Goal: Task Accomplishment & Management: Manage account settings

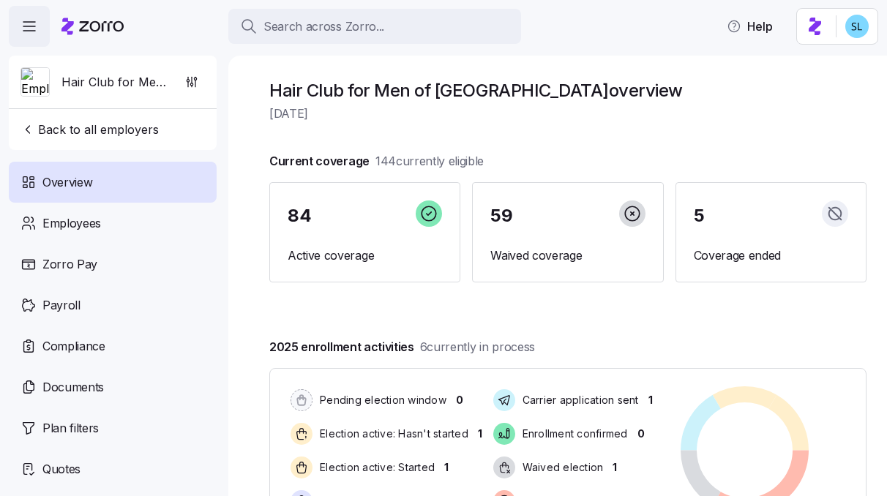
click at [489, 29] on div "Search across Zorro..." at bounding box center [374, 27] width 269 height 18
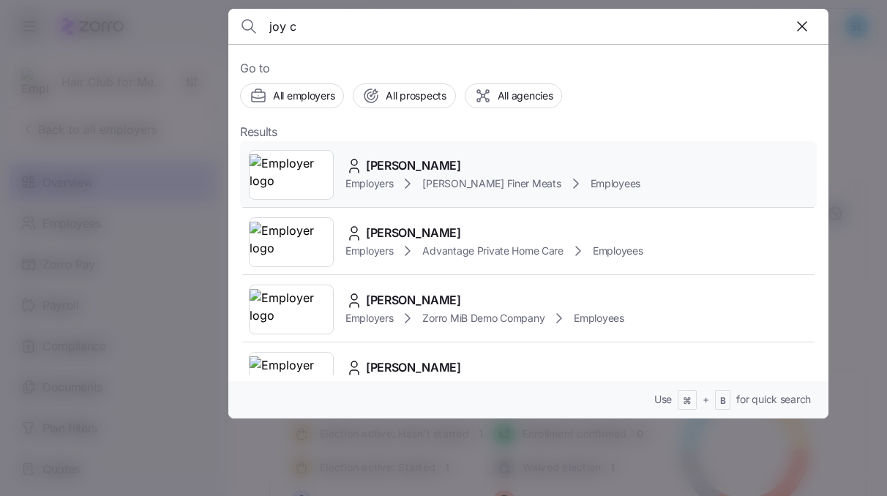
type input "joy c"
click at [437, 160] on div "[PERSON_NAME]" at bounding box center [492, 166] width 295 height 18
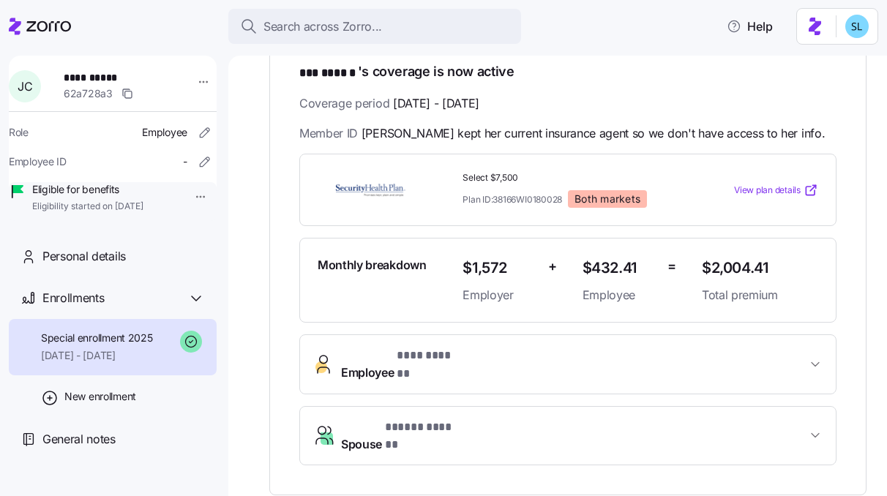
scroll to position [326, 0]
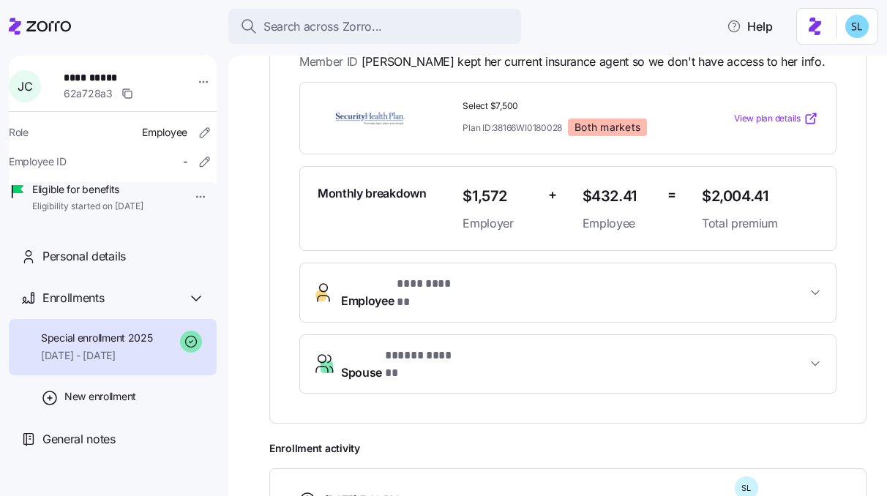
click at [457, 292] on span "* *** ****** *" at bounding box center [429, 284] width 65 height 18
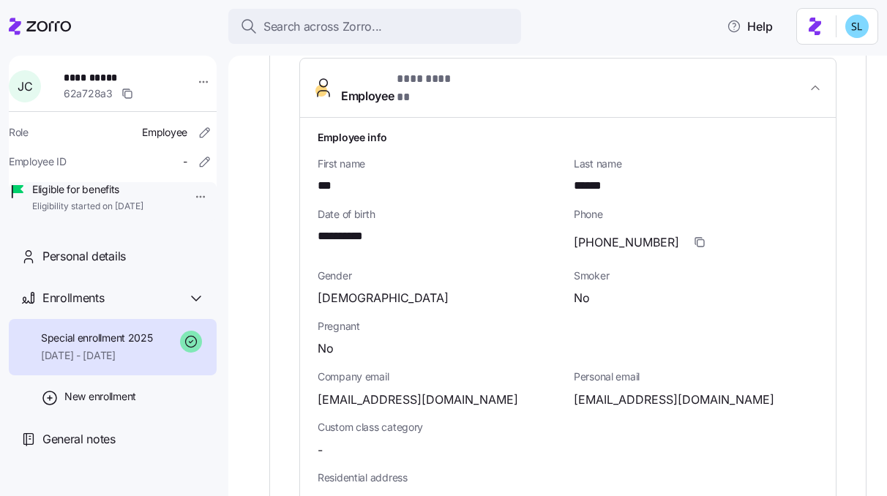
scroll to position [552, 0]
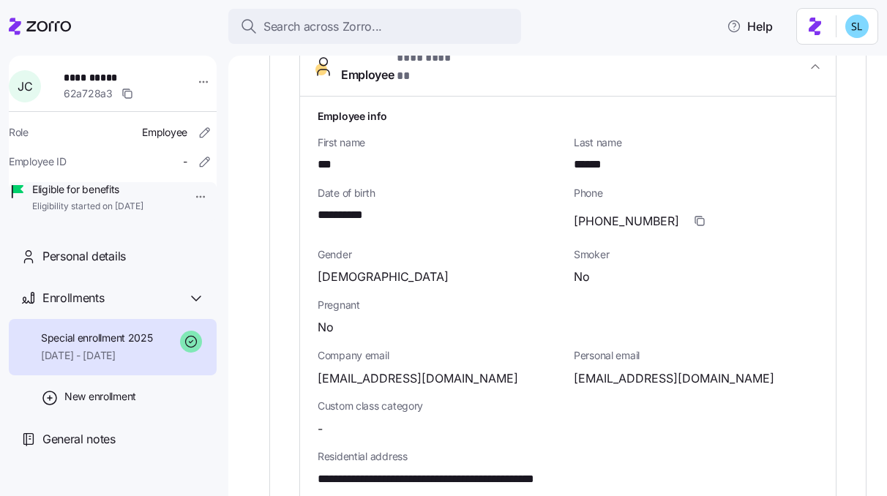
click at [607, 369] on span "[EMAIL_ADDRESS][DOMAIN_NAME]" at bounding box center [674, 378] width 200 height 18
copy span "jcraine01"
click at [642, 369] on span "[EMAIL_ADDRESS][DOMAIN_NAME]" at bounding box center [674, 378] width 200 height 18
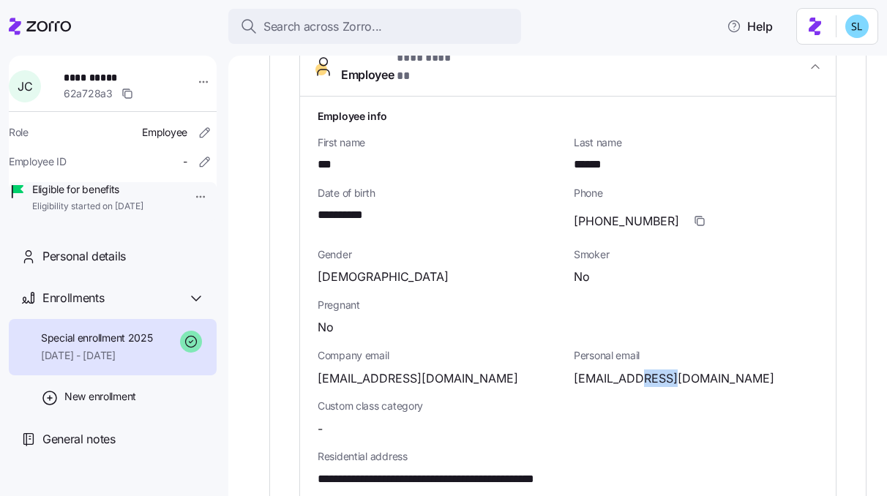
click at [642, 369] on span "[EMAIL_ADDRESS][DOMAIN_NAME]" at bounding box center [674, 378] width 200 height 18
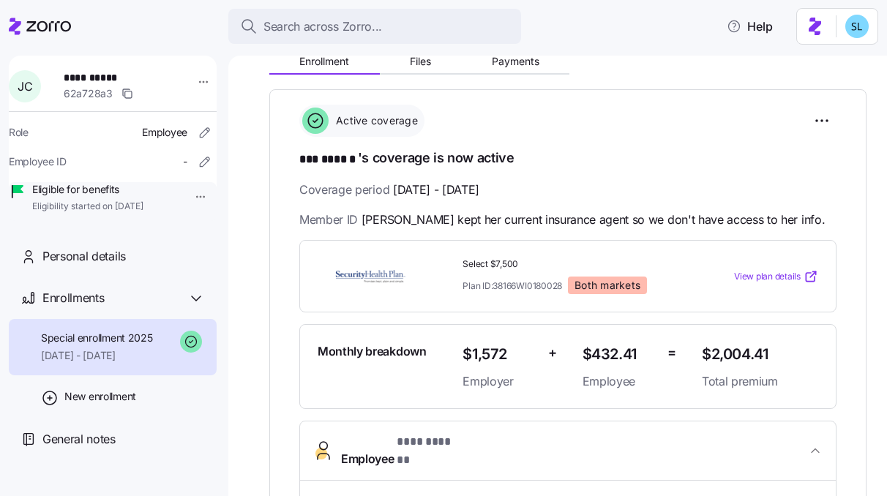
scroll to position [0, 0]
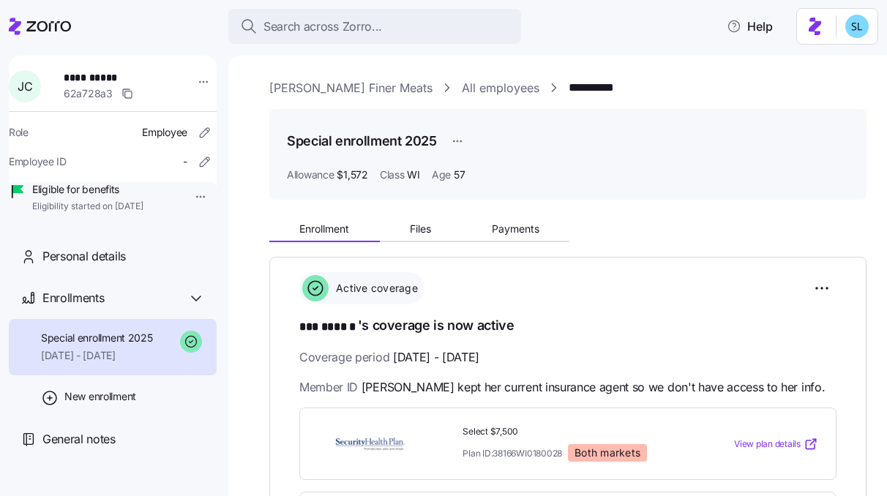
click at [338, 89] on link "[PERSON_NAME] Finer Meats" at bounding box center [350, 88] width 163 height 18
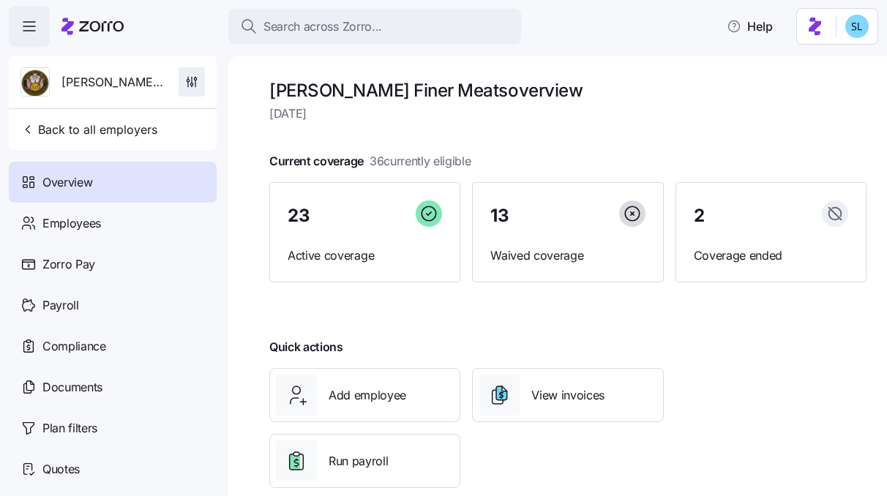
click at [189, 87] on icon "button" at bounding box center [191, 82] width 15 height 15
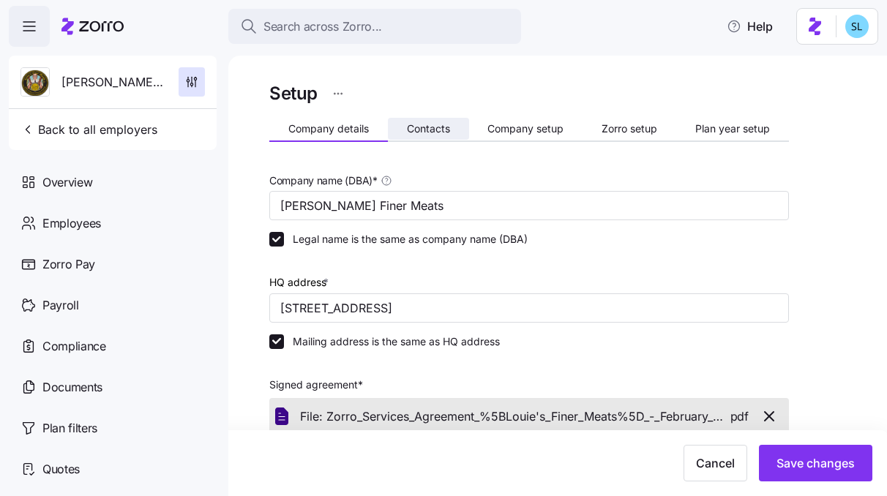
click at [443, 131] on span "Contacts" at bounding box center [428, 129] width 43 height 10
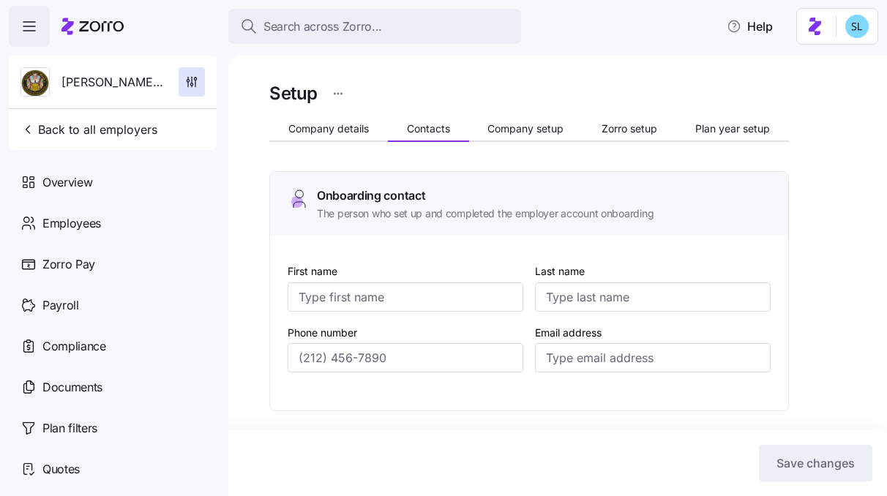
type input "[PERSON_NAME]"
type input "[PERSON_NAME][EMAIL_ADDRESS][DOMAIN_NAME]"
type input "[PERSON_NAME]"
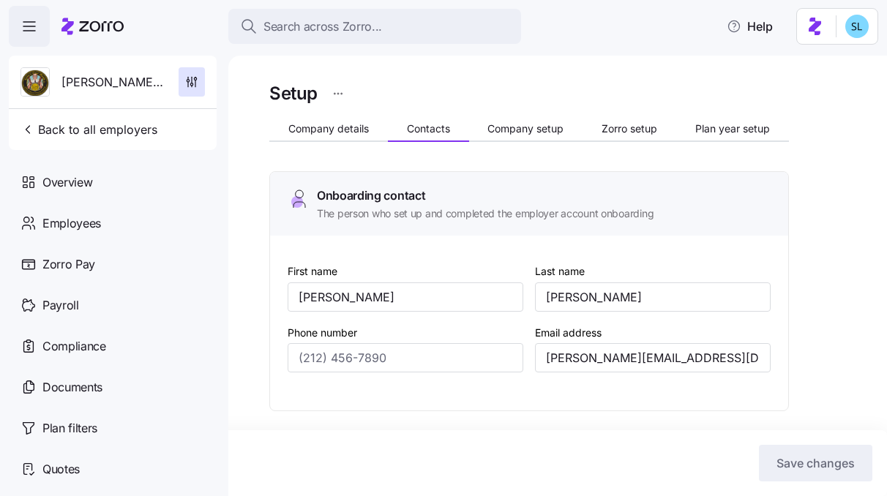
type input "[PERSON_NAME][EMAIL_ADDRESS][DOMAIN_NAME]"
type input "[PERSON_NAME]"
type input "[PERSON_NAME][EMAIL_ADDRESS][DOMAIN_NAME]"
type input "[PERSON_NAME]"
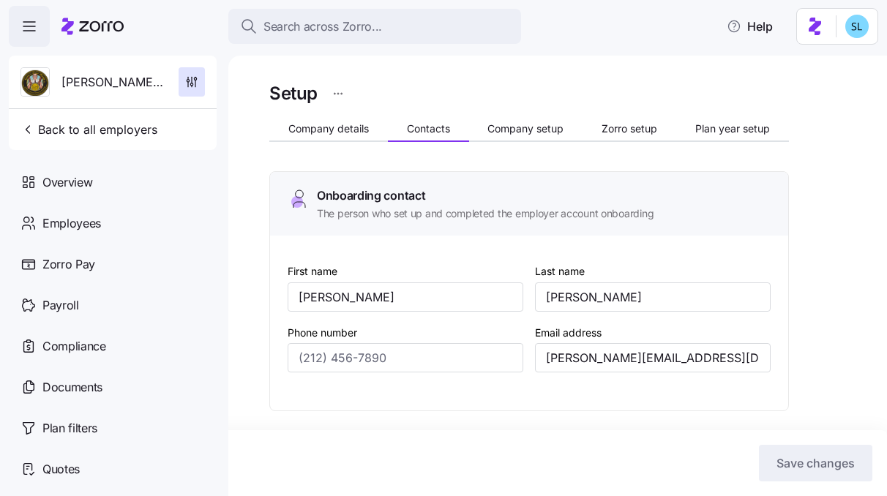
type input "[PERSON_NAME]"
type input "[PERSON_NAME][EMAIL_ADDRESS][DOMAIN_NAME]"
type input "[PHONE_NUMBER]"
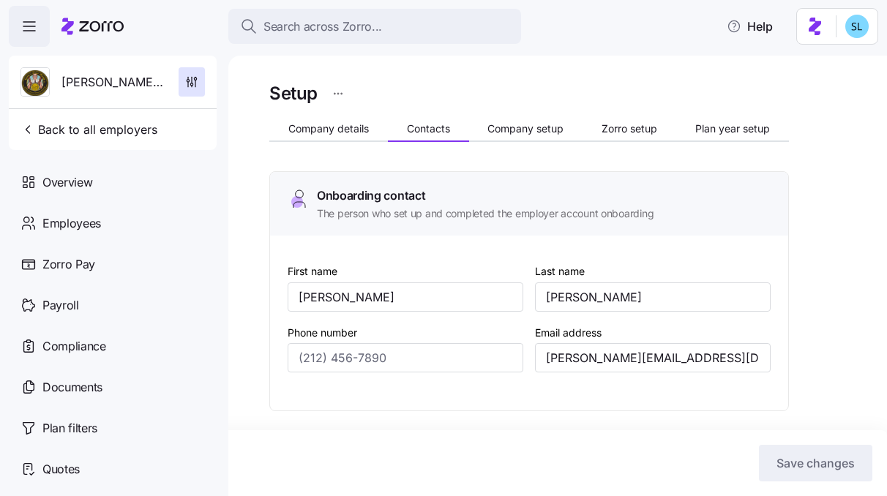
type input "[PHONE_NUMBER]"
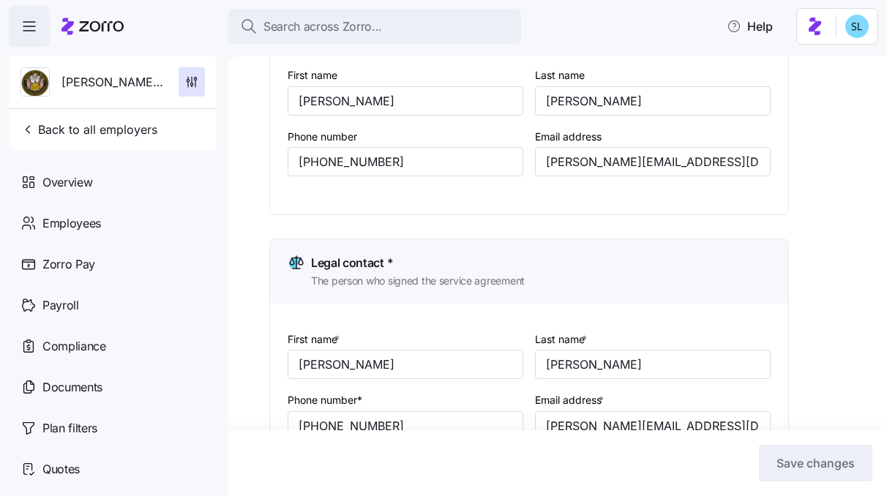
scroll to position [213, 0]
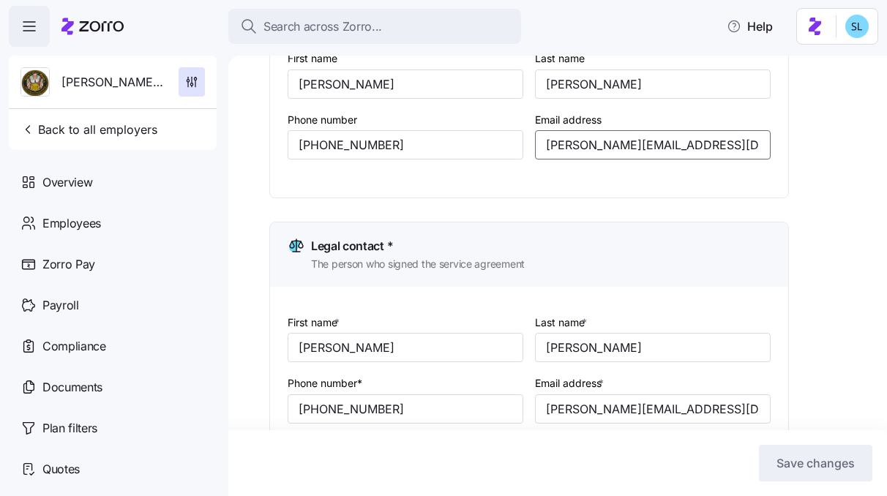
click at [566, 146] on input "[PERSON_NAME][EMAIL_ADDRESS][DOMAIN_NAME]" at bounding box center [653, 144] width 236 height 29
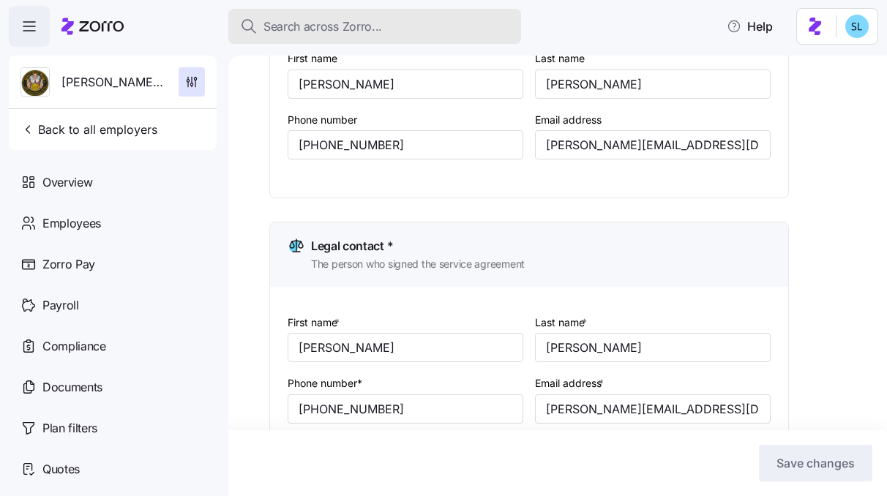
click at [349, 21] on span "Search across Zorro..." at bounding box center [322, 27] width 119 height 18
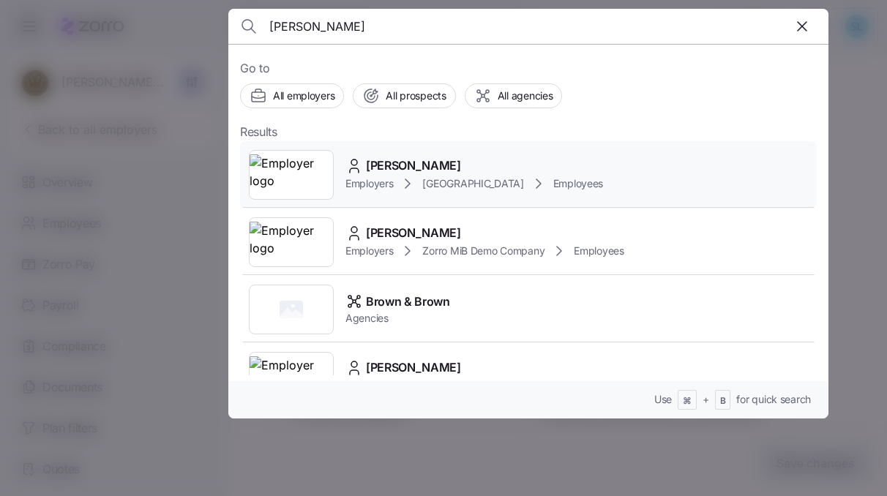
type input "[PERSON_NAME]"
click at [408, 159] on span "[PERSON_NAME]" at bounding box center [413, 166] width 95 height 18
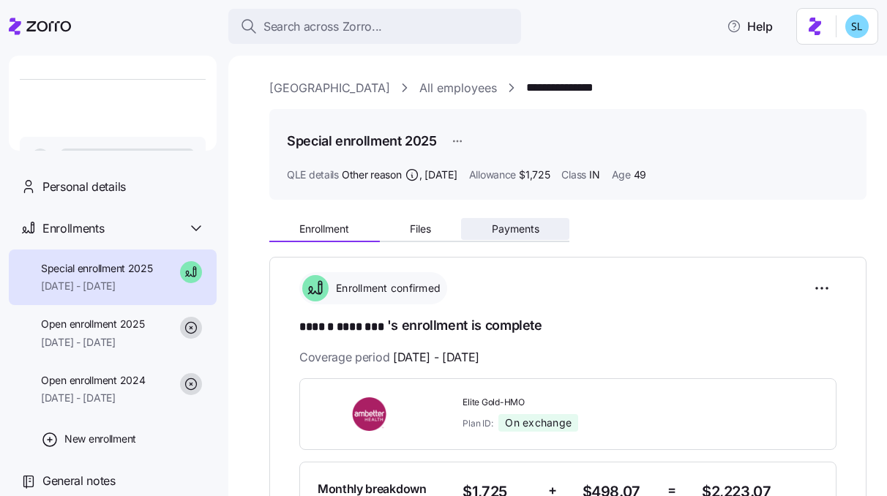
click at [516, 233] on span "Payments" at bounding box center [516, 229] width 48 height 10
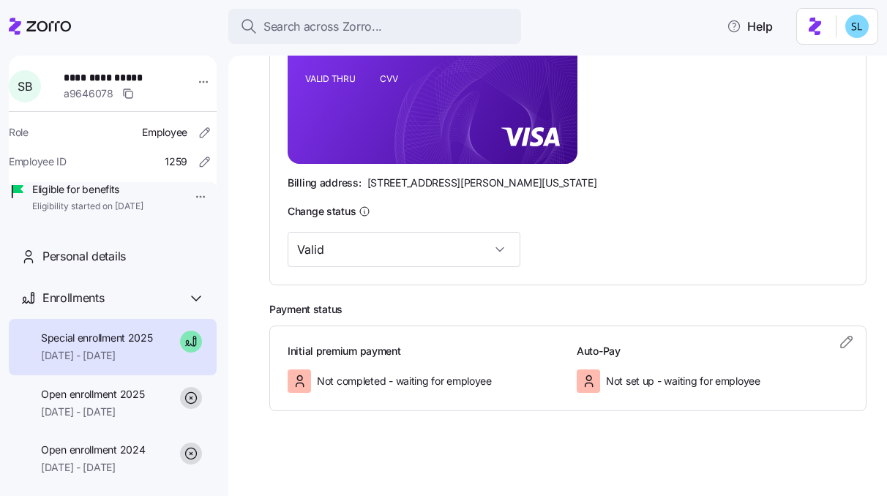
scroll to position [421, 0]
click at [838, 338] on icon "button" at bounding box center [847, 342] width 18 height 18
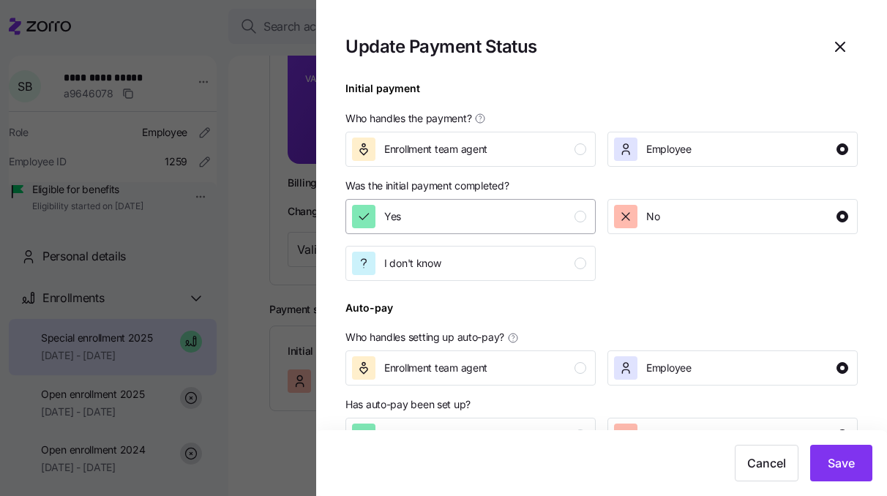
click at [506, 225] on div "Yes" at bounding box center [469, 216] width 234 height 23
click at [827, 456] on span "Save" at bounding box center [840, 463] width 27 height 18
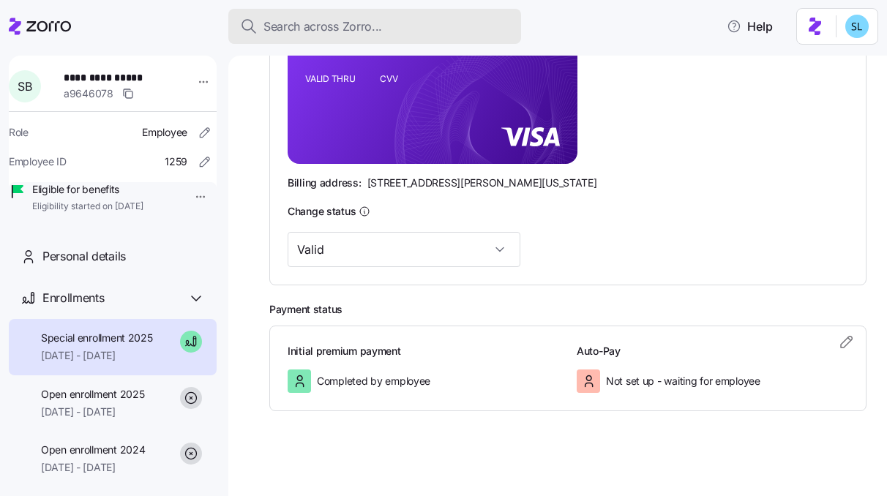
click at [403, 18] on div "Search across Zorro..." at bounding box center [374, 27] width 269 height 18
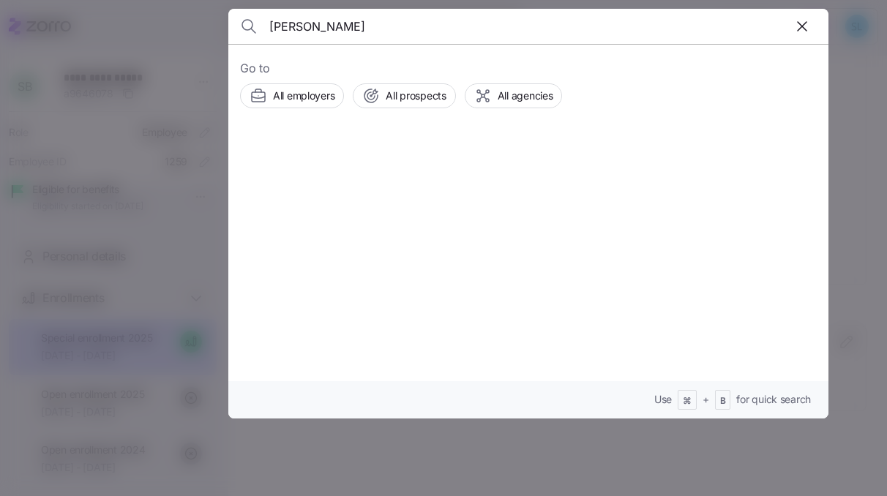
type input "[PERSON_NAME]"
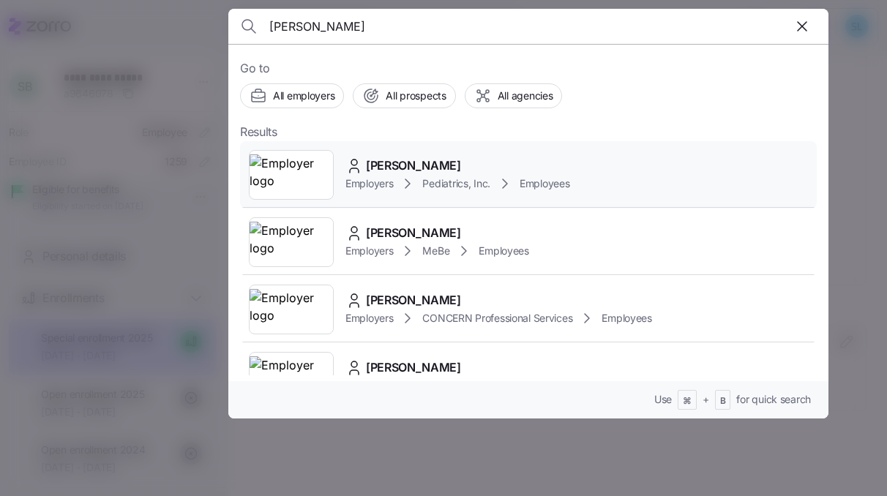
click at [473, 151] on div "[PERSON_NAME] Employers Pediatrics, Inc. Employees" at bounding box center [528, 174] width 576 height 67
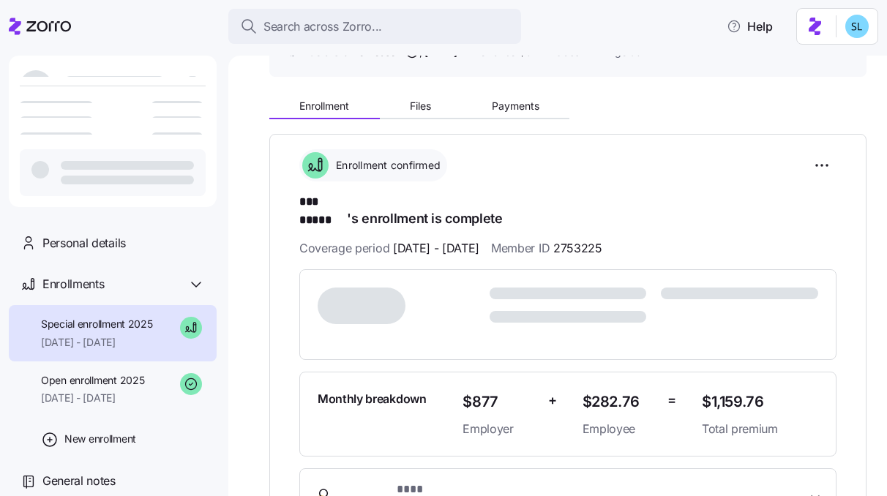
scroll to position [124, 0]
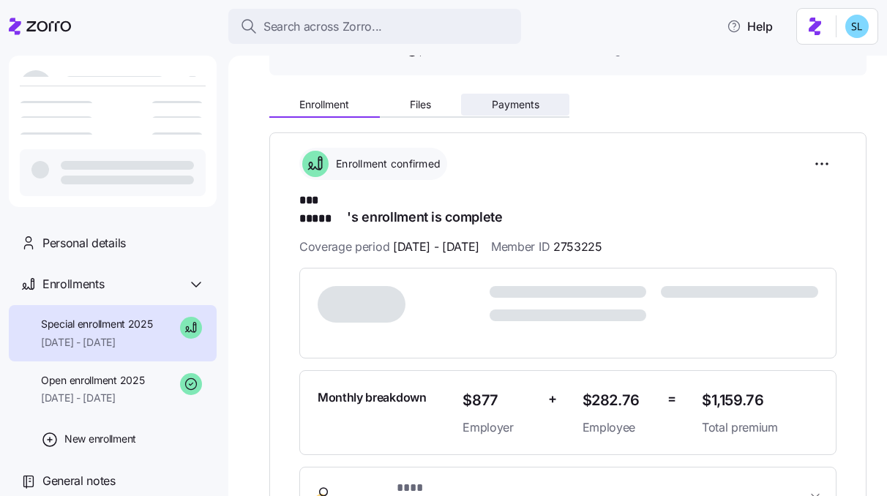
click at [530, 105] on span "Payments" at bounding box center [516, 104] width 48 height 10
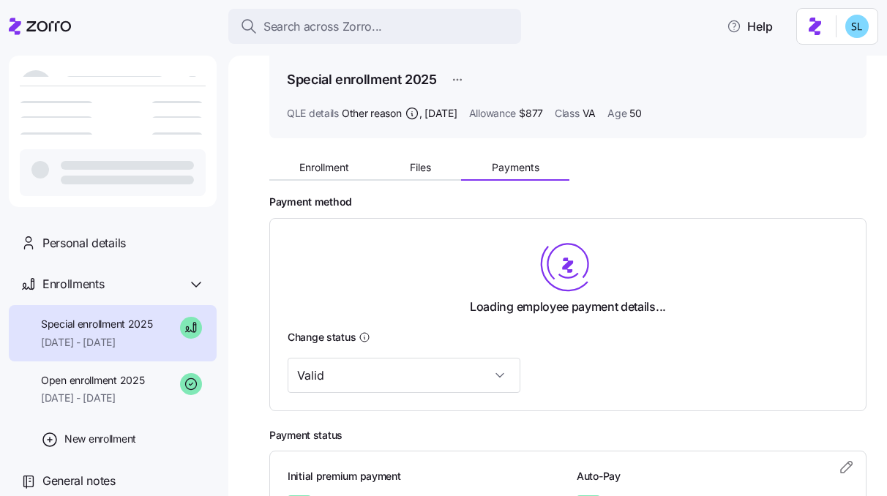
scroll to position [124, 0]
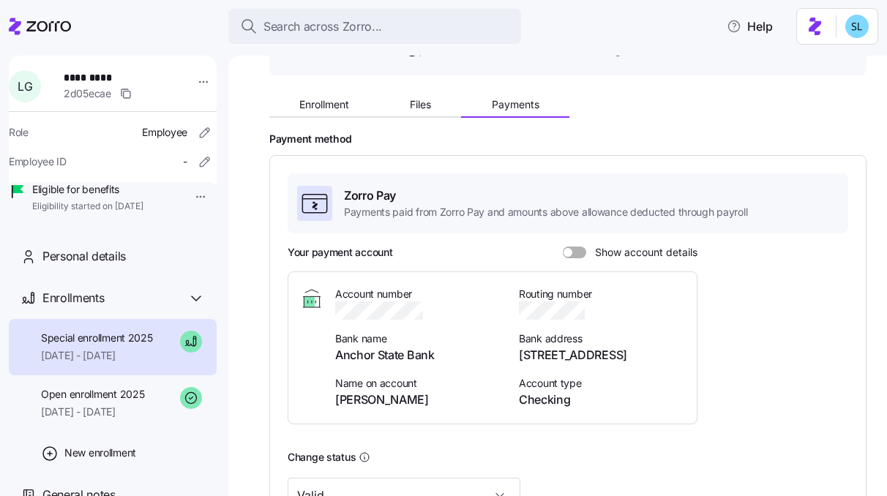
click at [566, 248] on span at bounding box center [567, 252] width 9 height 9
click at [563, 247] on input "Show account details" at bounding box center [563, 247] width 0 height 0
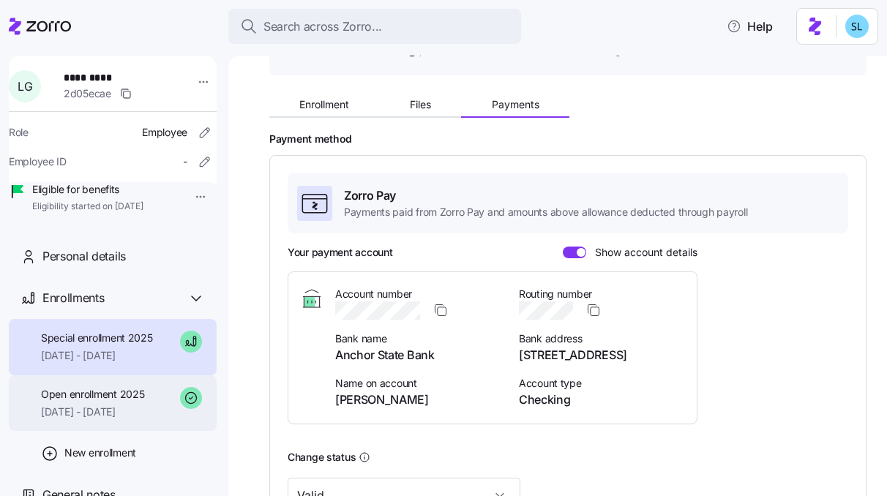
click at [125, 419] on span "[DATE] - [DATE]" at bounding box center [92, 412] width 103 height 15
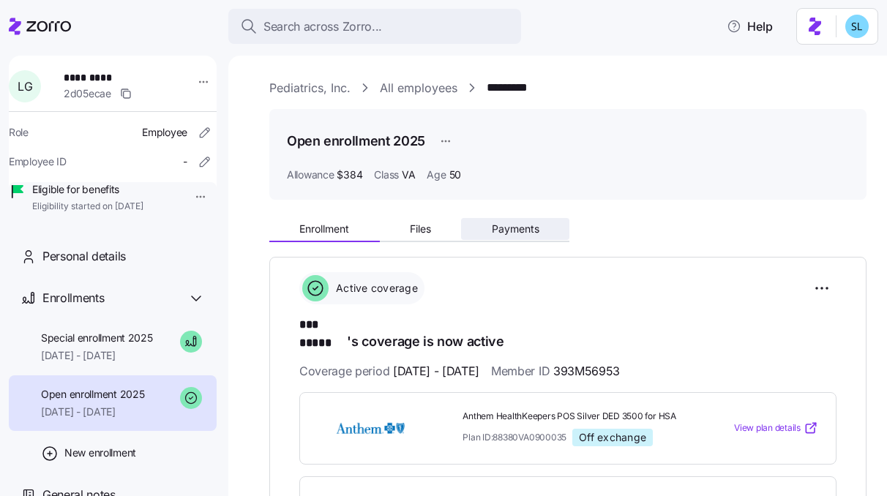
click at [500, 232] on span "Payments" at bounding box center [516, 229] width 48 height 10
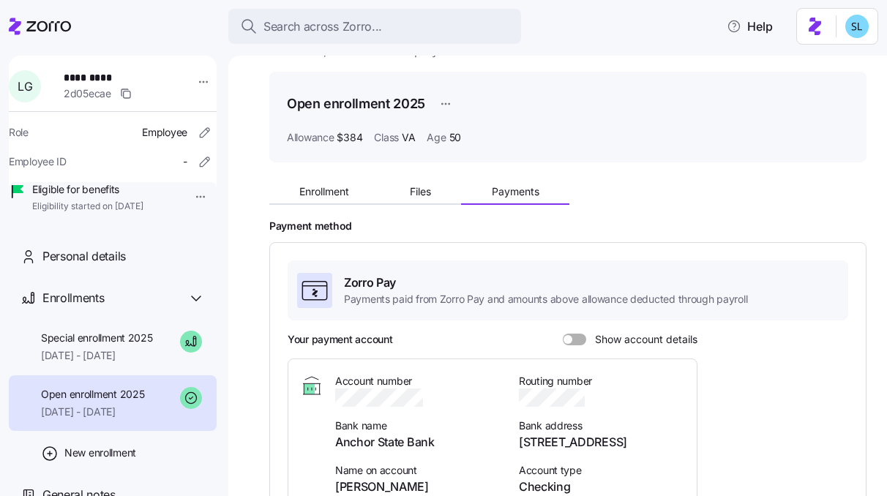
scroll to position [99, 0]
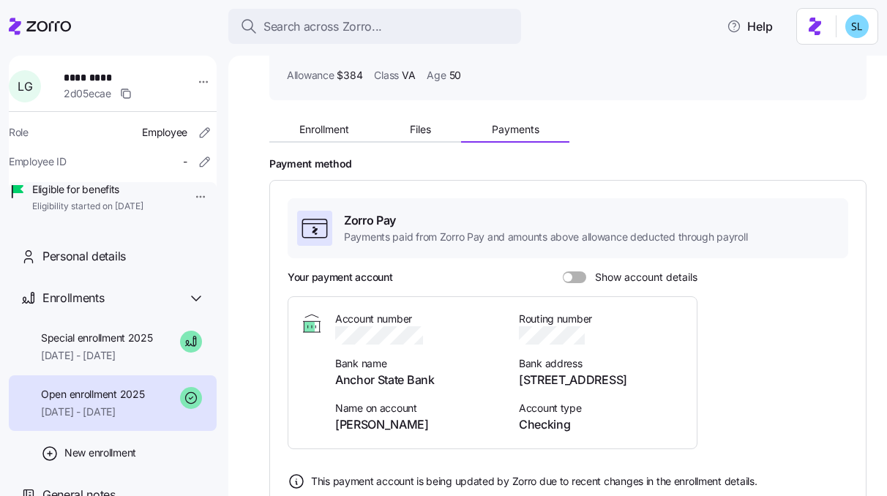
click at [573, 278] on span at bounding box center [579, 277] width 15 height 12
click at [563, 271] on input "Show account details" at bounding box center [563, 271] width 0 height 0
click at [331, 134] on span "Enrollment" at bounding box center [324, 129] width 50 height 10
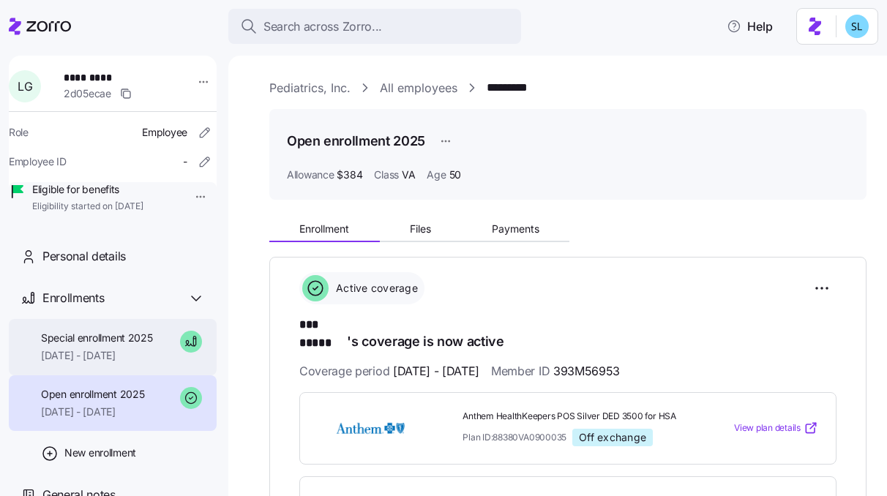
click at [93, 364] on div "Special enrollment 2025 [DATE] - [DATE]" at bounding box center [97, 347] width 112 height 33
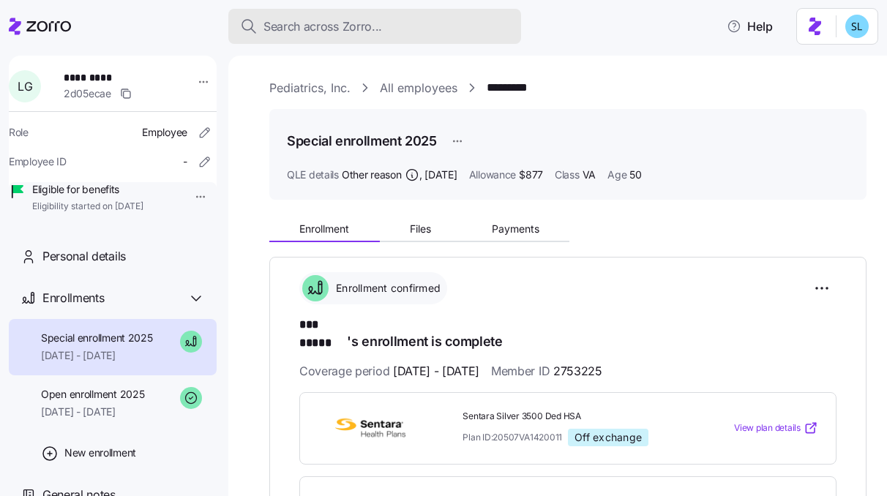
click at [344, 37] on button "Search across Zorro..." at bounding box center [374, 26] width 293 height 35
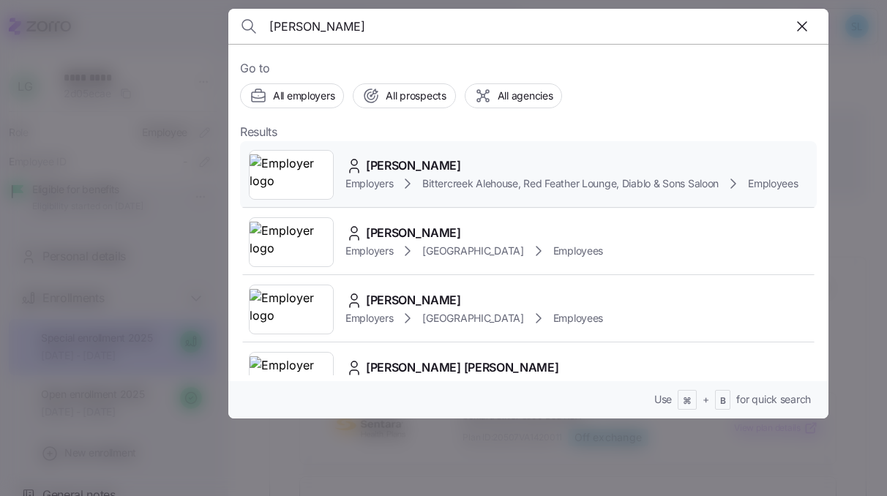
type input "[PERSON_NAME]"
click at [383, 175] on div "[PERSON_NAME]" at bounding box center [571, 166] width 453 height 18
